Goal: Task Accomplishment & Management: Manage account settings

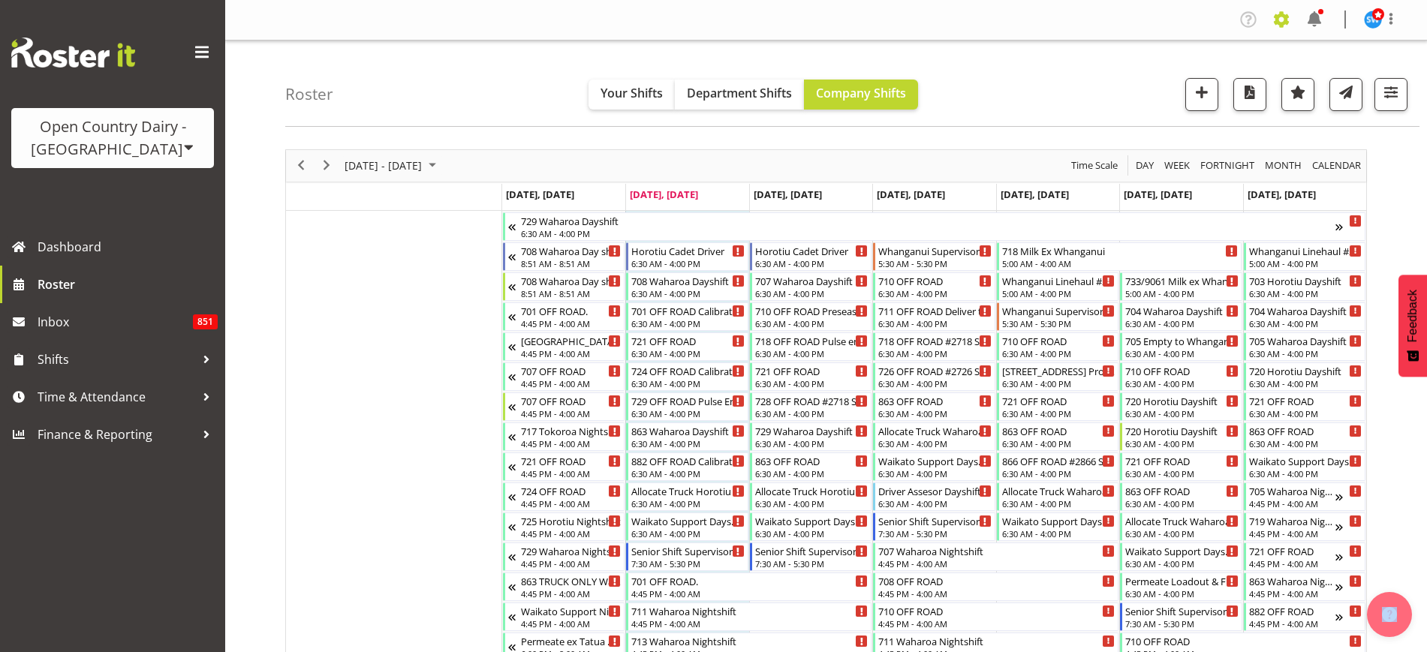
click at [1278, 18] on span at bounding box center [1281, 20] width 24 height 24
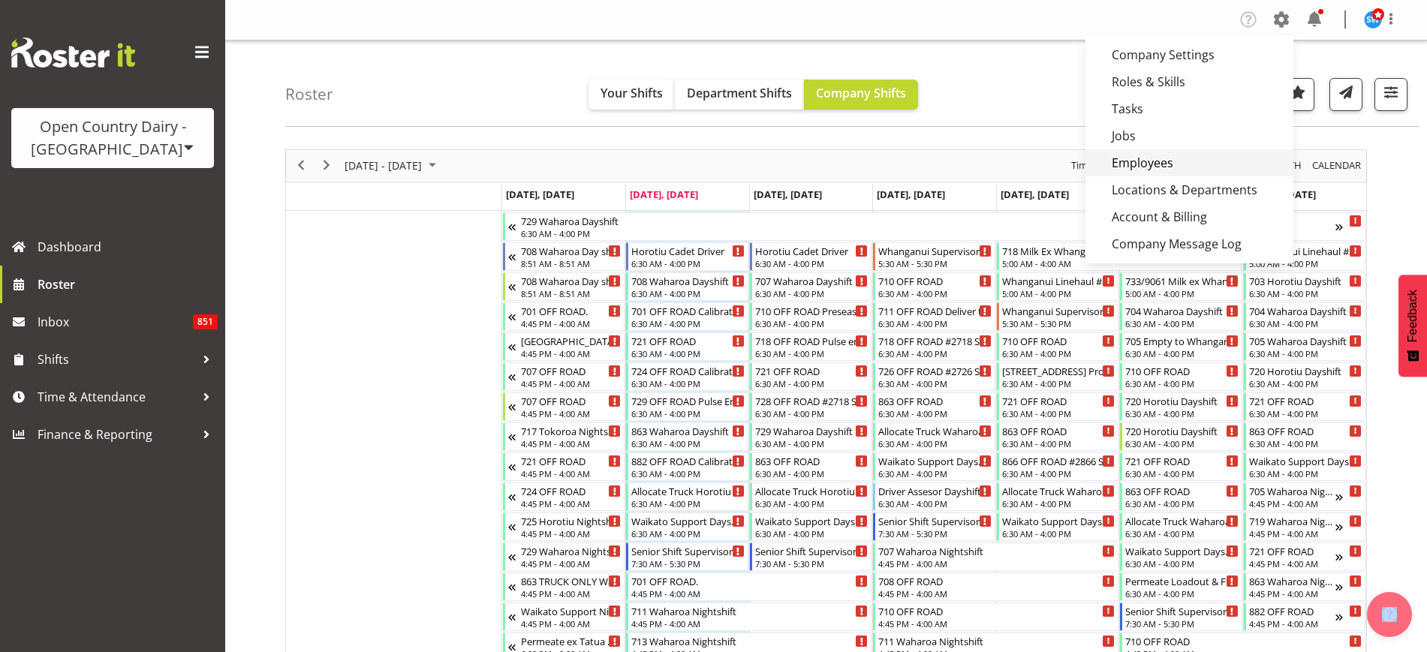
click at [1157, 164] on link "Employees" at bounding box center [1189, 162] width 208 height 27
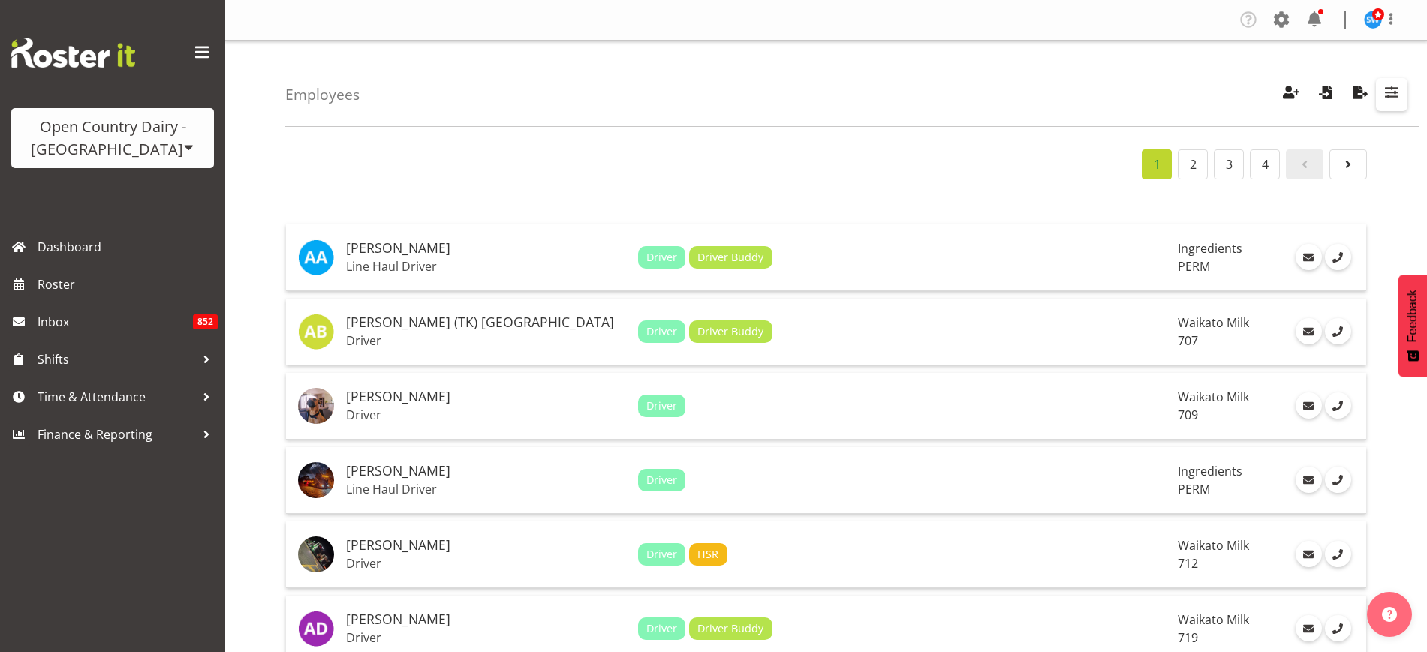
click at [1400, 83] on span "button" at bounding box center [1392, 93] width 20 height 20
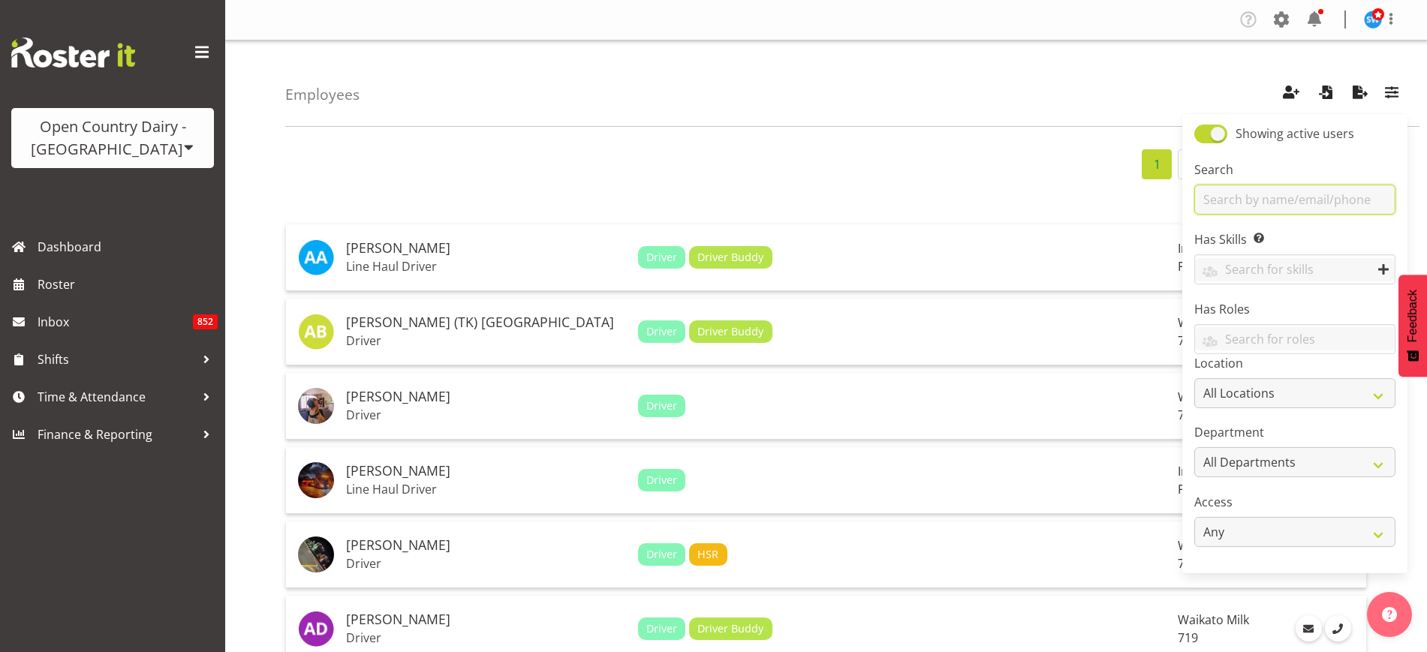
click at [1269, 206] on input "text" at bounding box center [1294, 200] width 201 height 30
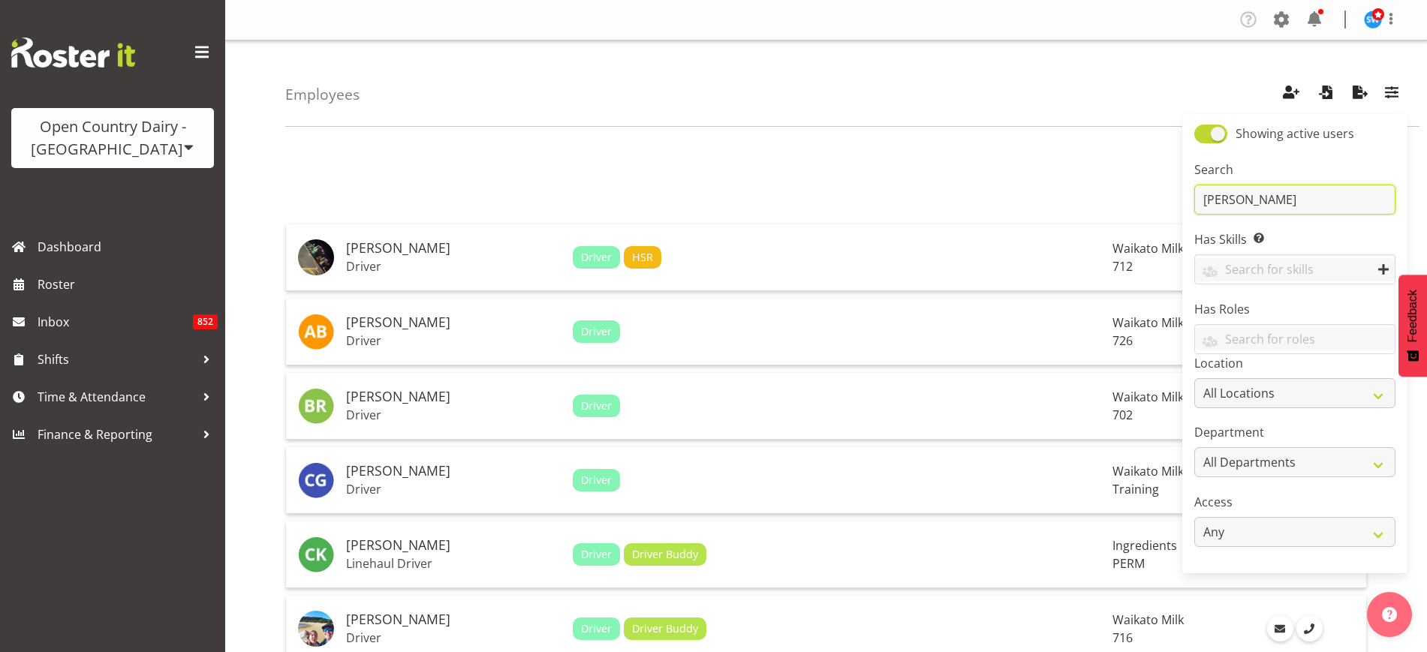
type input "richard"
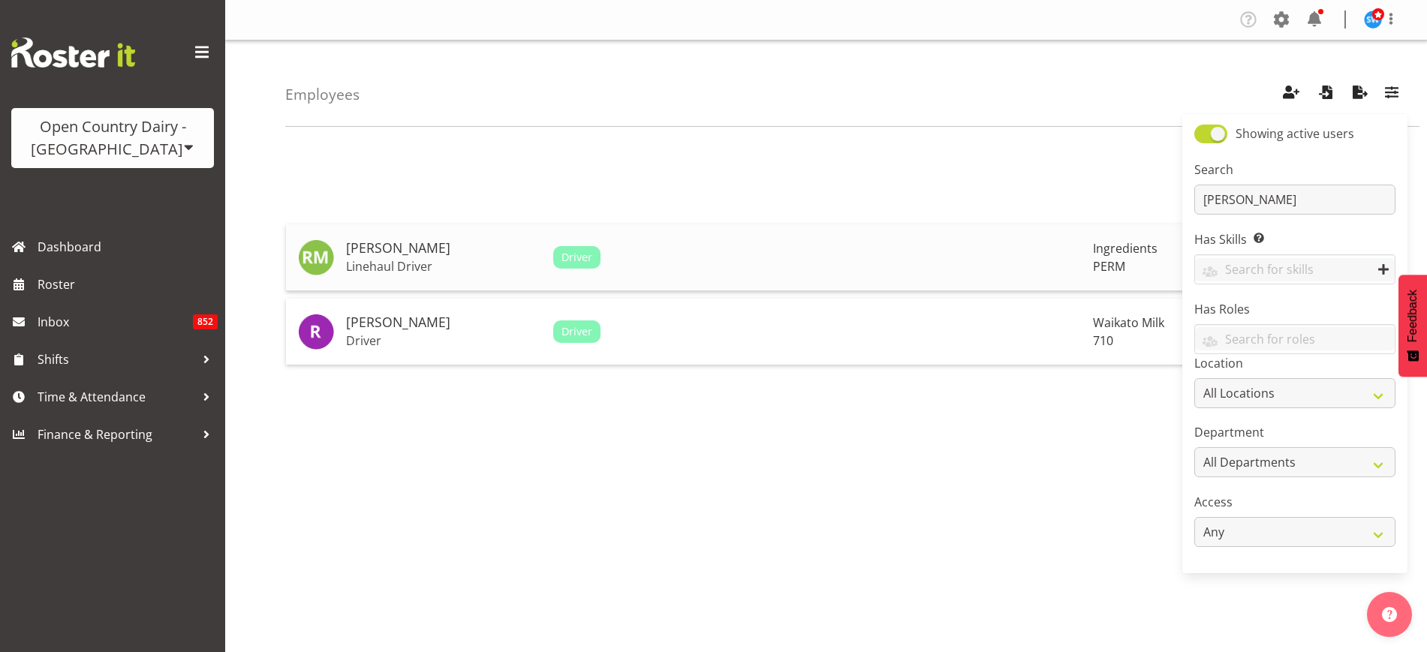
click at [413, 248] on h5 "[PERSON_NAME]" at bounding box center [443, 248] width 195 height 15
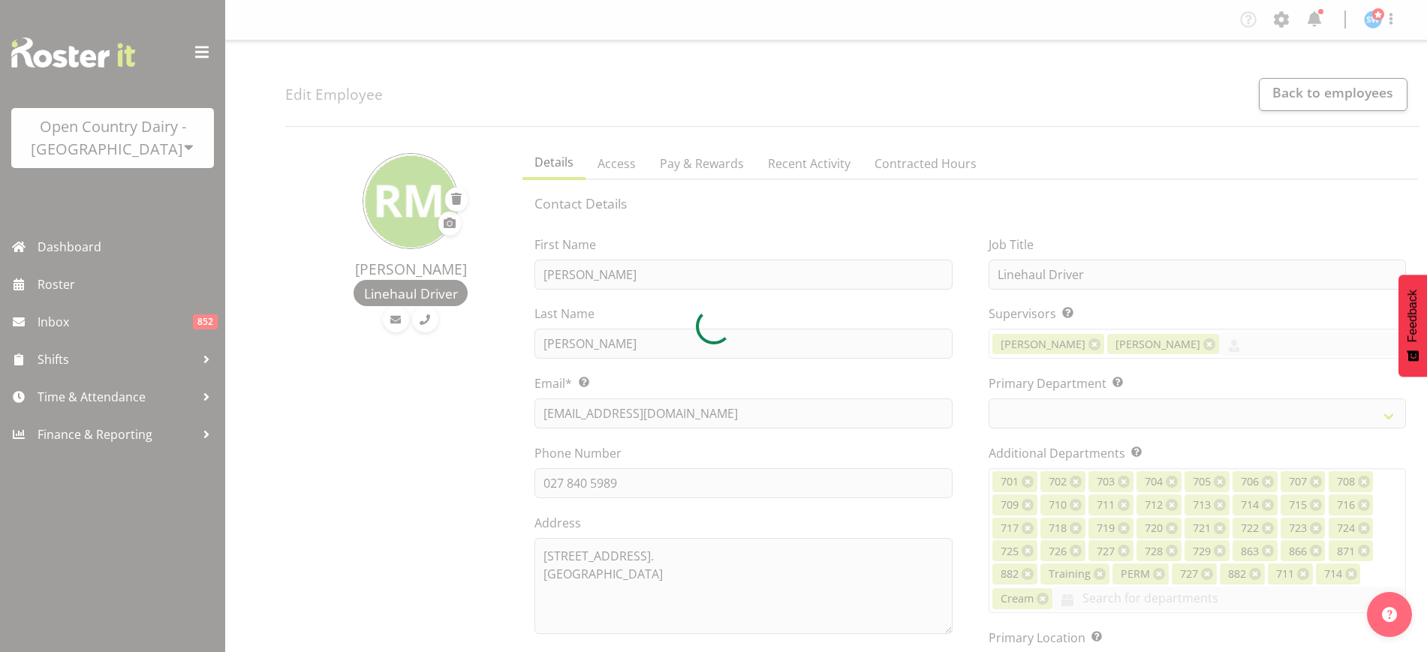
select select
select select "802"
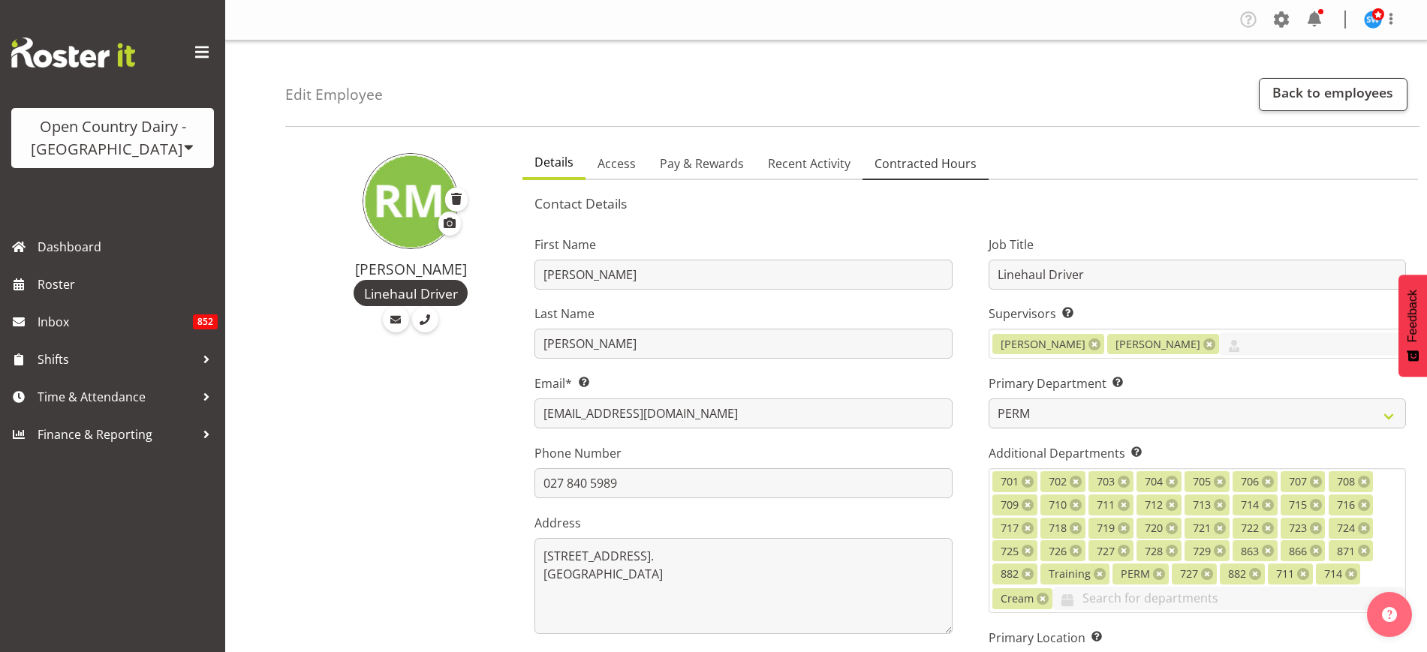
click at [921, 164] on span "Contracted Hours" at bounding box center [925, 164] width 102 height 18
